Goal: Transaction & Acquisition: Purchase product/service

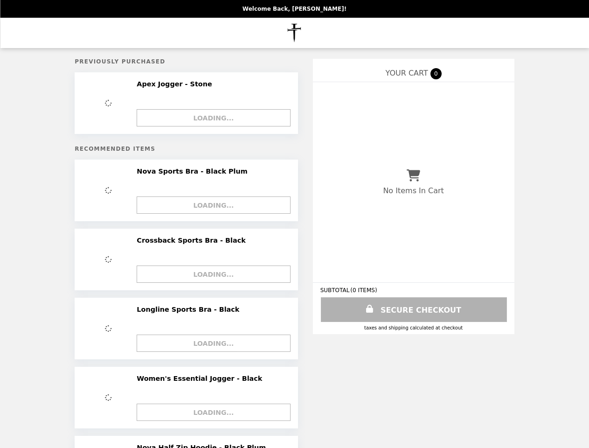
select select "*"
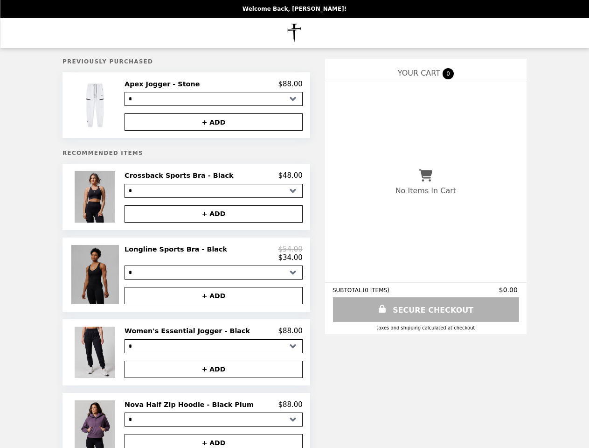
click at [117, 106] on img at bounding box center [96, 105] width 43 height 51
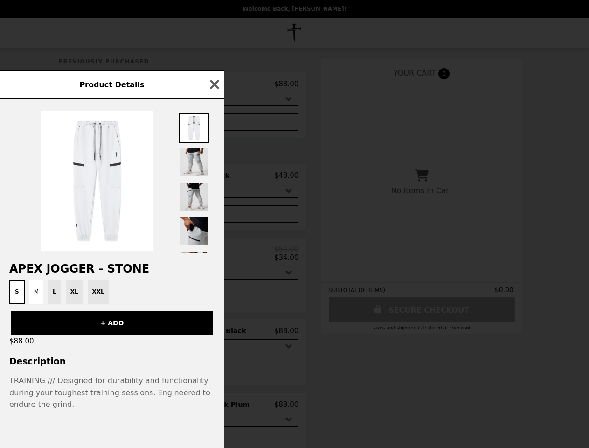
click at [214, 85] on div "Product Details Apex Jogger - Stone S M L XL XXL + ADD $88.00 Description TRAIN…" at bounding box center [294, 224] width 589 height 448
